Goal: Entertainment & Leisure: Consume media (video, audio)

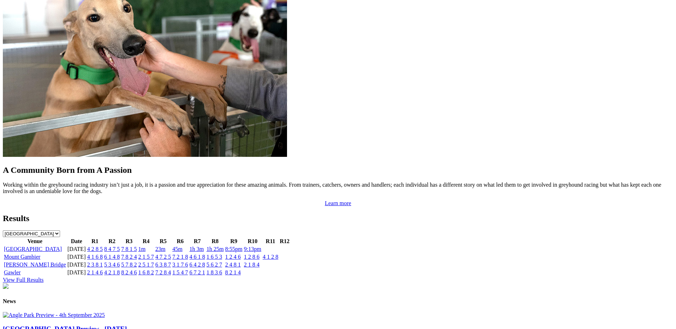
scroll to position [598, 0]
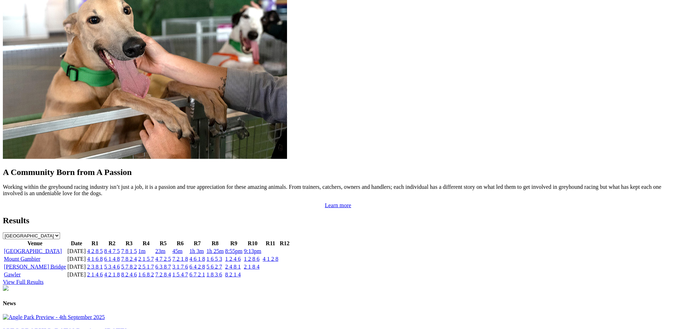
click at [120, 256] on link "6 1 4 8" at bounding box center [112, 259] width 16 height 6
